Goal: Navigation & Orientation: Understand site structure

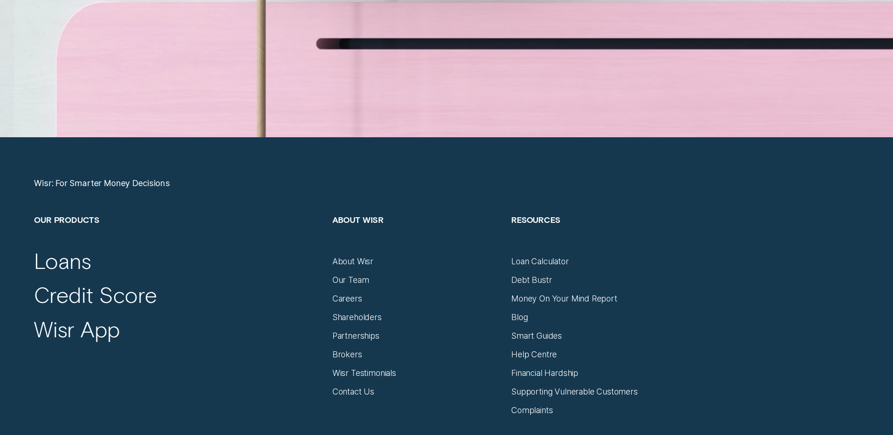
scroll to position [3871, 0]
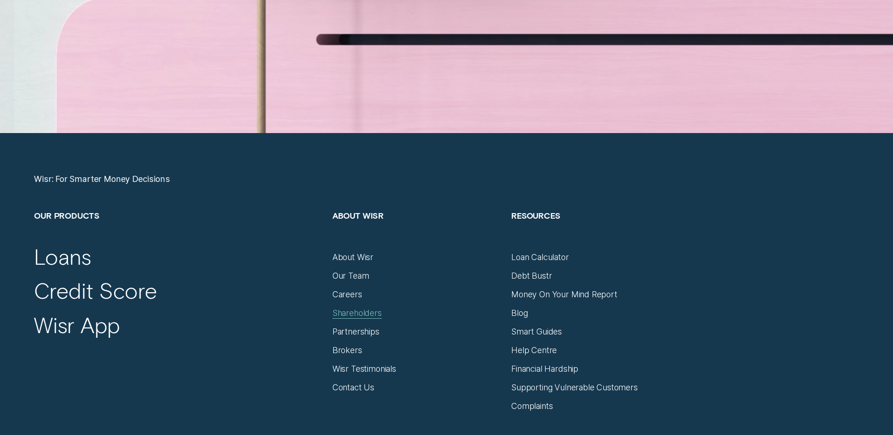
click at [356, 311] on div "Shareholders" at bounding box center [356, 313] width 49 height 10
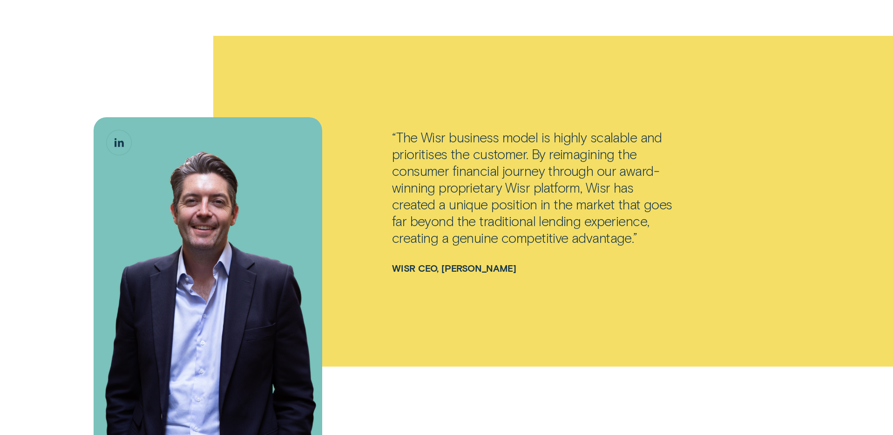
scroll to position [962, 0]
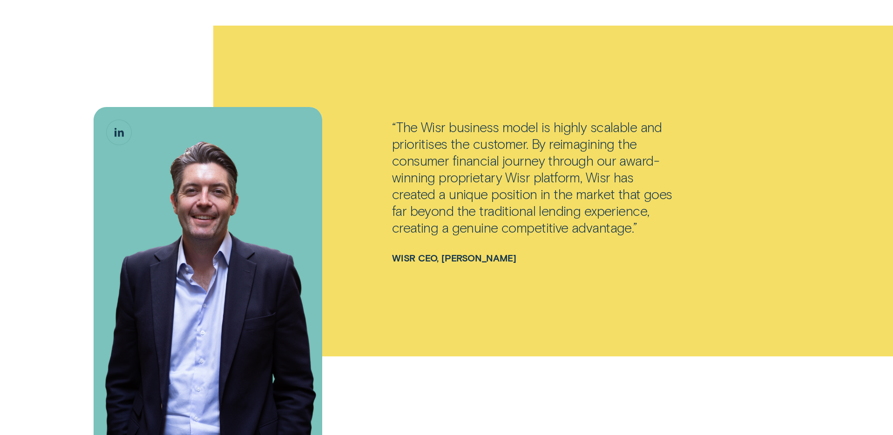
drag, startPoint x: 530, startPoint y: 258, endPoint x: 393, endPoint y: 258, distance: 136.8
click at [393, 258] on div "Wisr CEO, [PERSON_NAME]" at bounding box center [536, 249] width 288 height 27
copy div "Wisr CEO, [PERSON_NAME]"
click at [511, 145] on div "“The Wisr business model is highly scalable and prioritises the customer. By re…" at bounding box center [536, 178] width 288 height 118
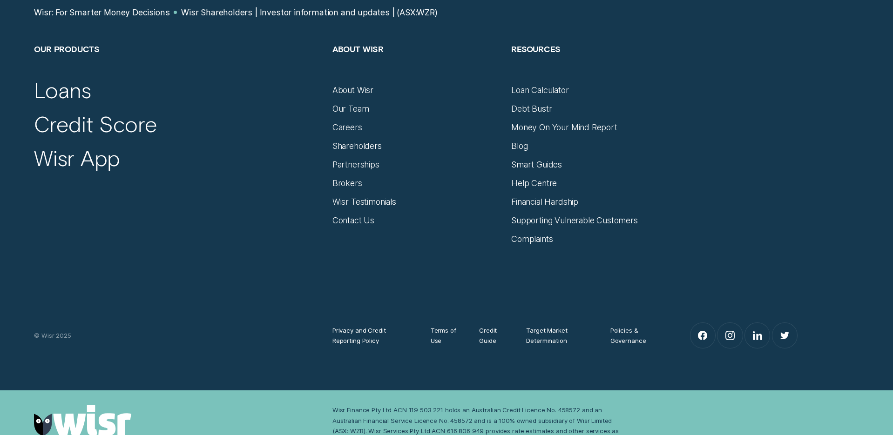
scroll to position [3419, 0]
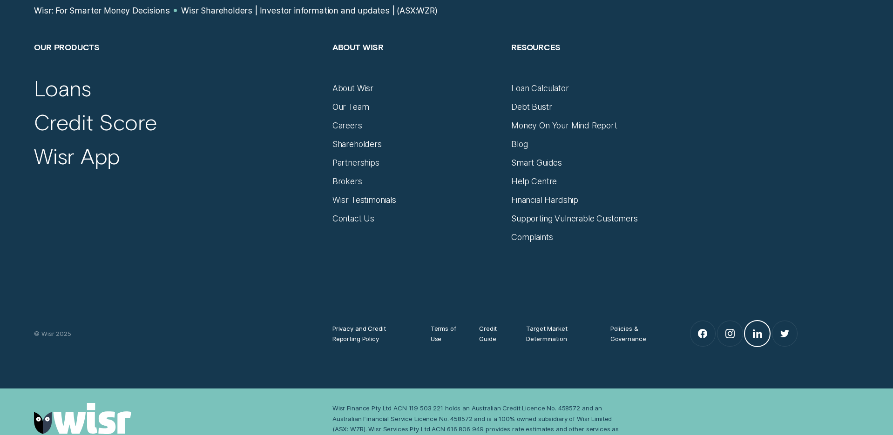
click at [764, 339] on link "LinkedIn" at bounding box center [757, 333] width 25 height 25
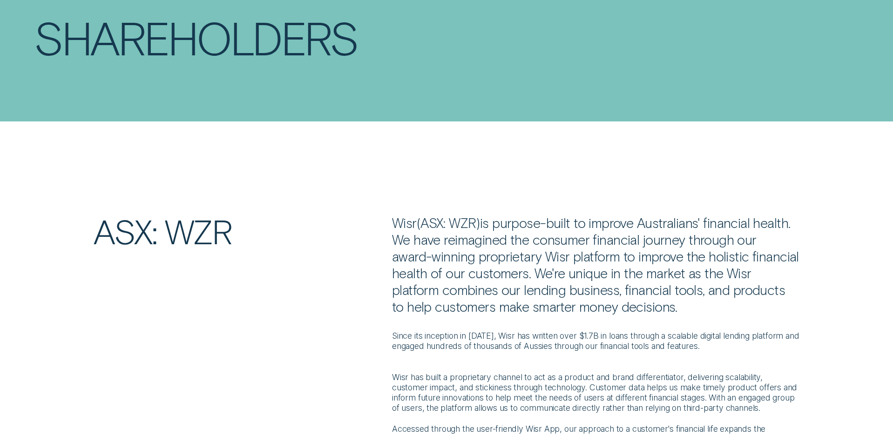
scroll to position [0, 0]
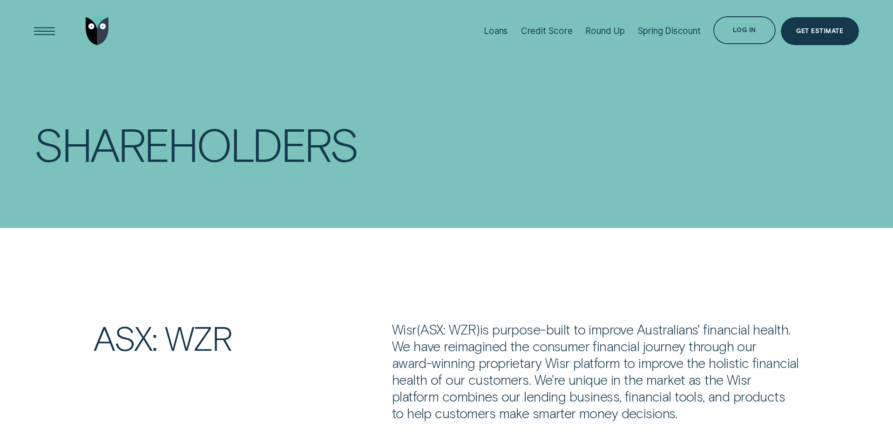
click at [93, 37] on img "Go to home page" at bounding box center [97, 31] width 23 height 28
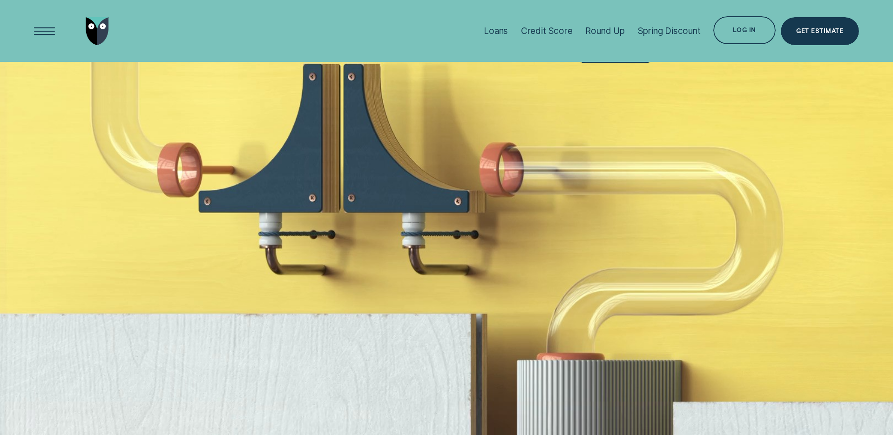
scroll to position [606, 0]
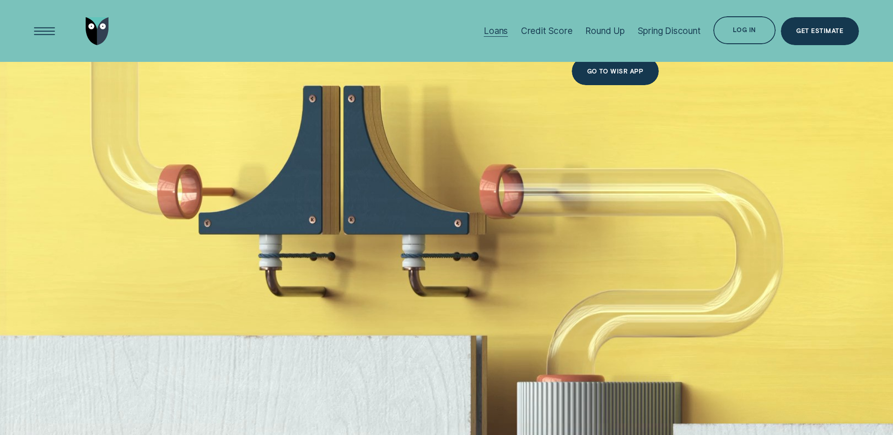
click at [492, 30] on div "Loans" at bounding box center [495, 31] width 24 height 11
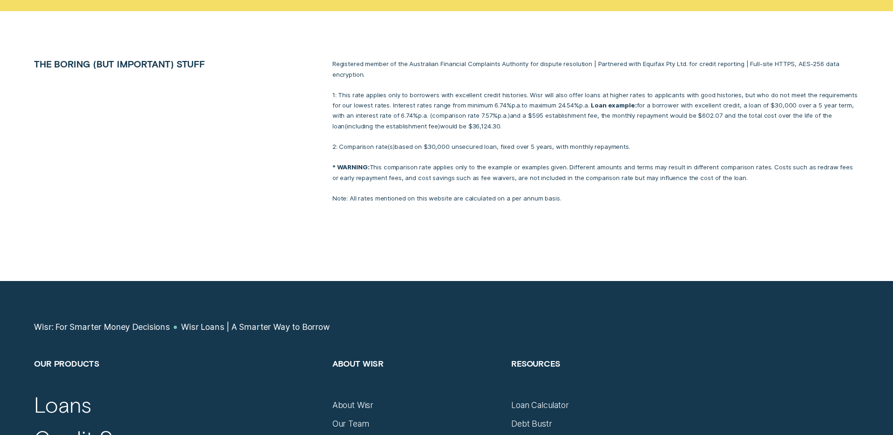
scroll to position [4390, 0]
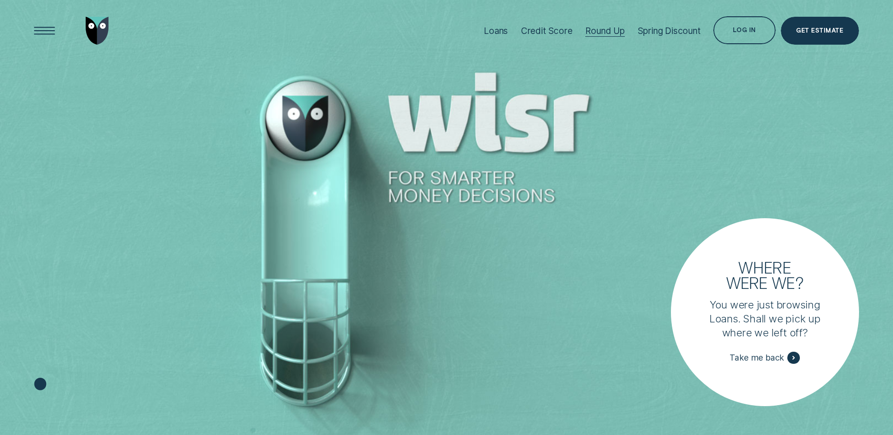
click at [594, 31] on div "Round Up" at bounding box center [605, 31] width 40 height 11
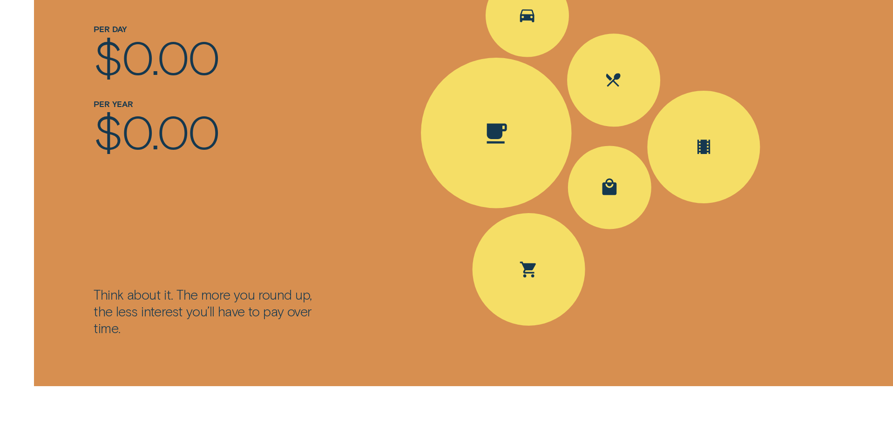
scroll to position [1464, 0]
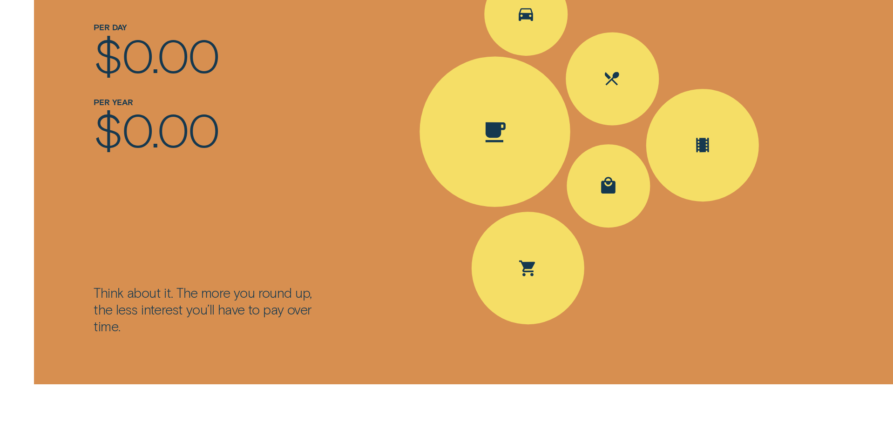
click at [465, 144] on div "Spent Coffee $4.20; The round up $0.80" at bounding box center [494, 131] width 151 height 151
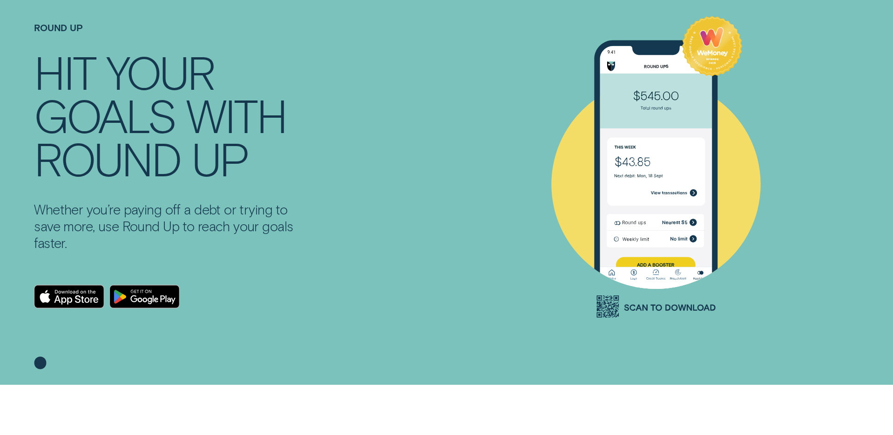
scroll to position [0, 0]
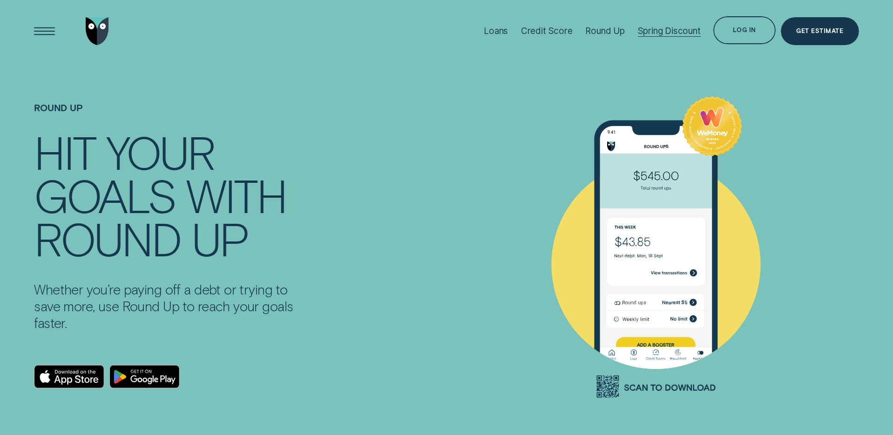
click at [670, 30] on div "Spring Discount" at bounding box center [669, 31] width 63 height 11
